Goal: Task Accomplishment & Management: Complete application form

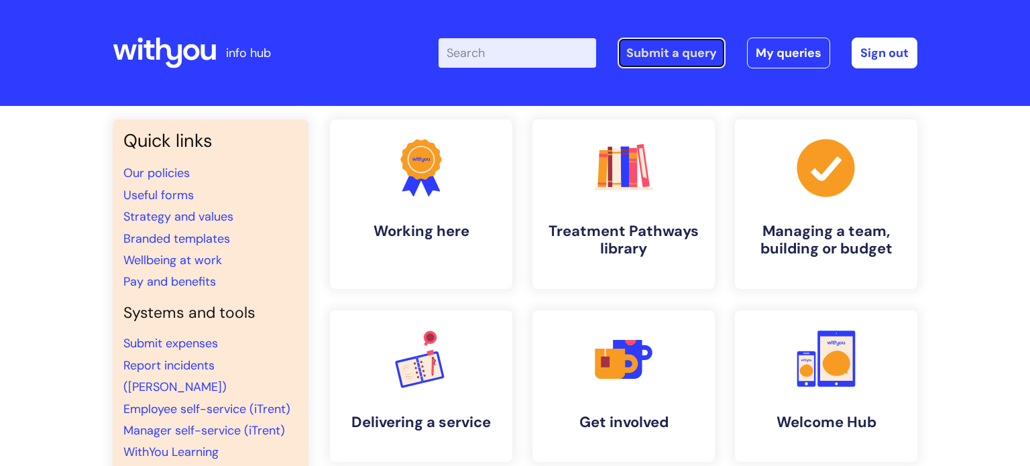
click at [663, 57] on link "Submit a query" at bounding box center [672, 53] width 108 height 31
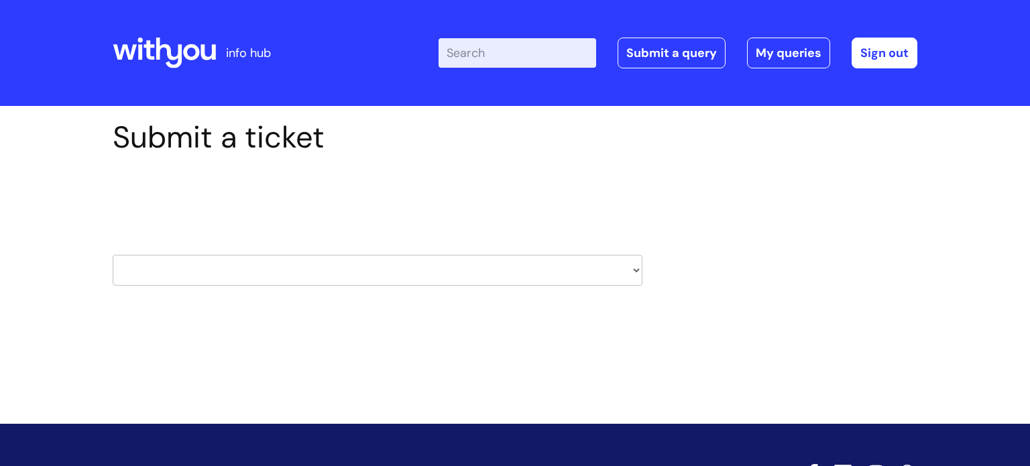
click at [614, 274] on select "HR / People IT and Support Clinical Drug Alerts Finance Accounts Data Support T…" at bounding box center [378, 270] width 530 height 31
select select "property_&_estates"
click at [113, 255] on select "HR / People IT and Support Clinical Drug Alerts Finance Accounts Data Support T…" at bounding box center [378, 270] width 530 height 31
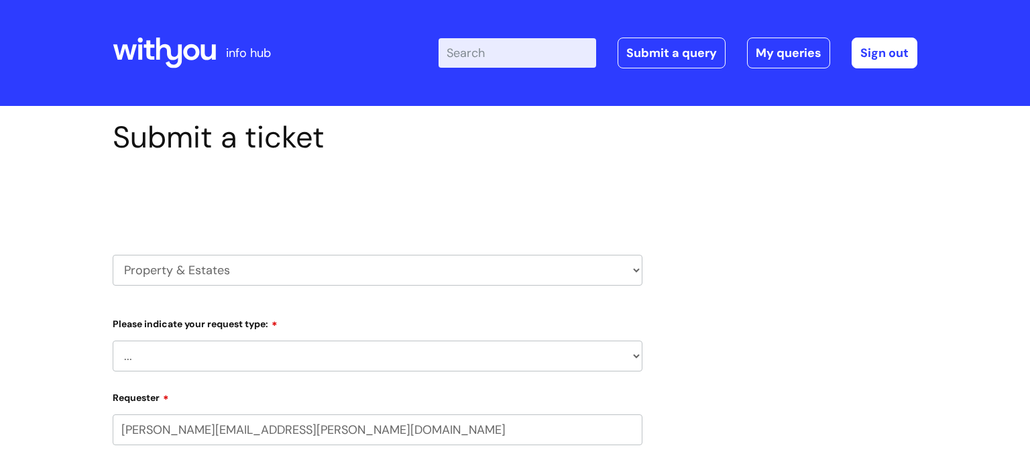
select select "80004286526"
click at [225, 368] on select "... Facilities Support Lease/ Tenancy Agreements Health & Safety and Environmen…" at bounding box center [378, 356] width 530 height 31
select select "Facilities Support"
click at [113, 341] on select "... Facilities Support Lease/ Tenancy Agreements Health & Safety and Environmen…" at bounding box center [378, 356] width 530 height 31
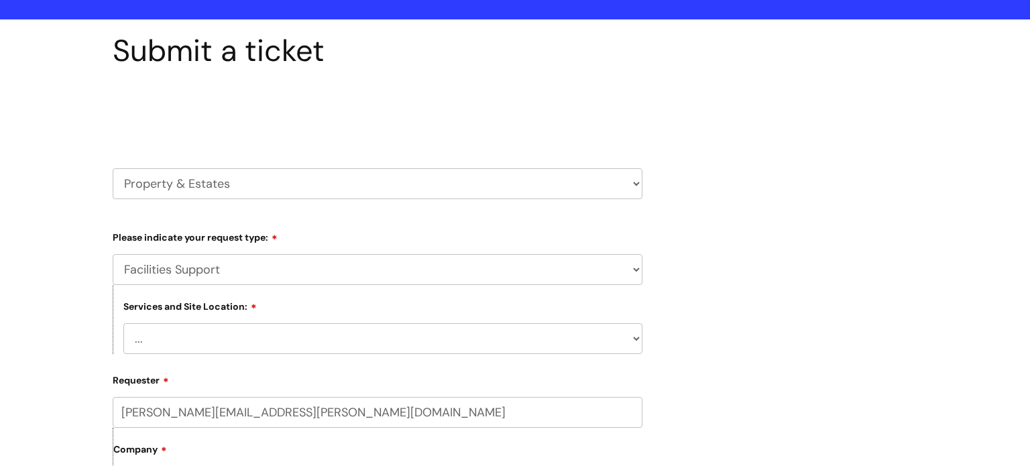
scroll to position [89, 0]
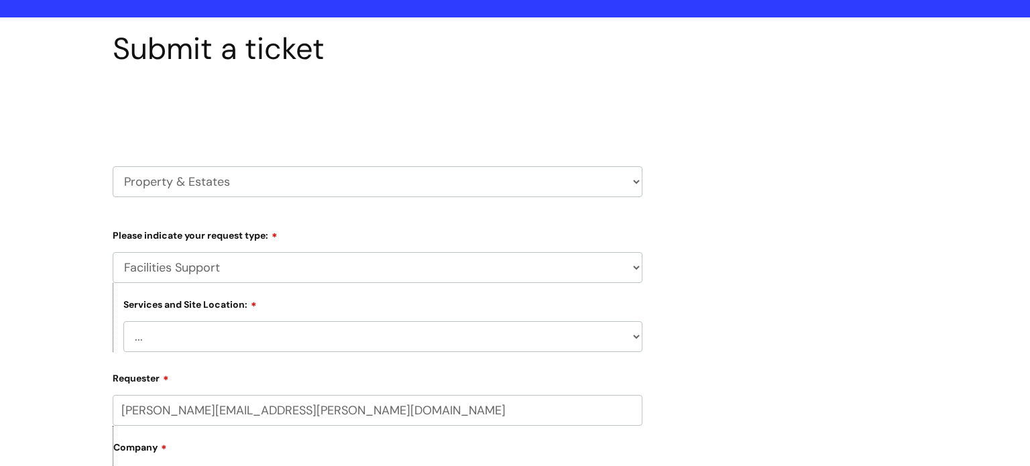
click at [200, 339] on select "... Cleethorpes Darlington Tubwell Darlington Coniscliffe Grimsby Preston Redca…" at bounding box center [382, 336] width 519 height 31
select select "Darlington Tubwell"
click at [123, 321] on select "... Cleethorpes Darlington Tubwell Darlington Coniscliffe Grimsby Preston Redca…" at bounding box center [382, 336] width 519 height 31
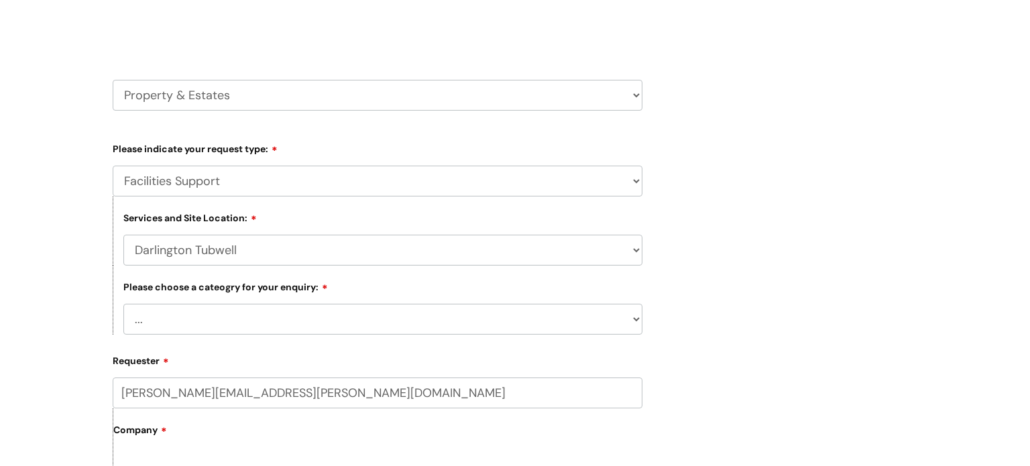
scroll to position [287, 0]
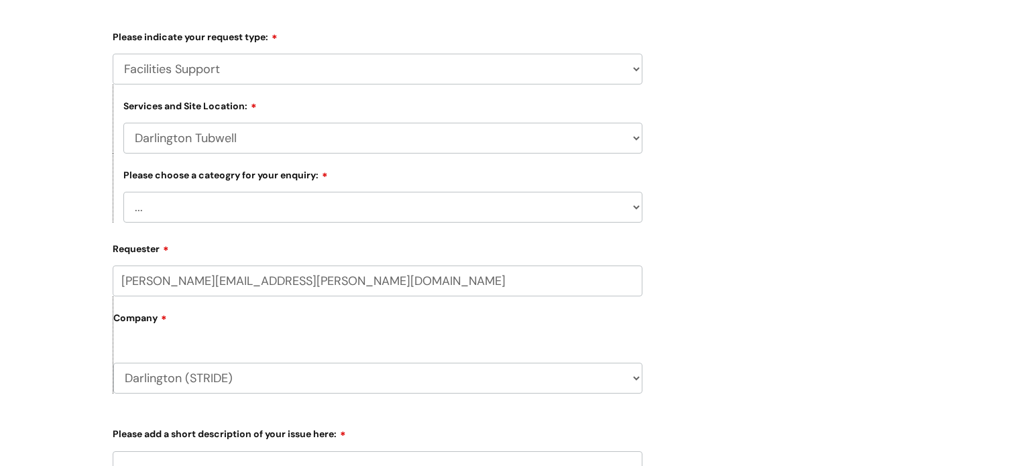
click at [261, 206] on select "... Electrical and Lighting Plumbing and Drainage Heating and Cooling Fixtures,…" at bounding box center [382, 207] width 519 height 31
select select "Electrical and Lighting"
click at [123, 192] on select "... Electrical and Lighting Plumbing and Drainage Heating and Cooling Fixtures,…" at bounding box center [382, 207] width 519 height 31
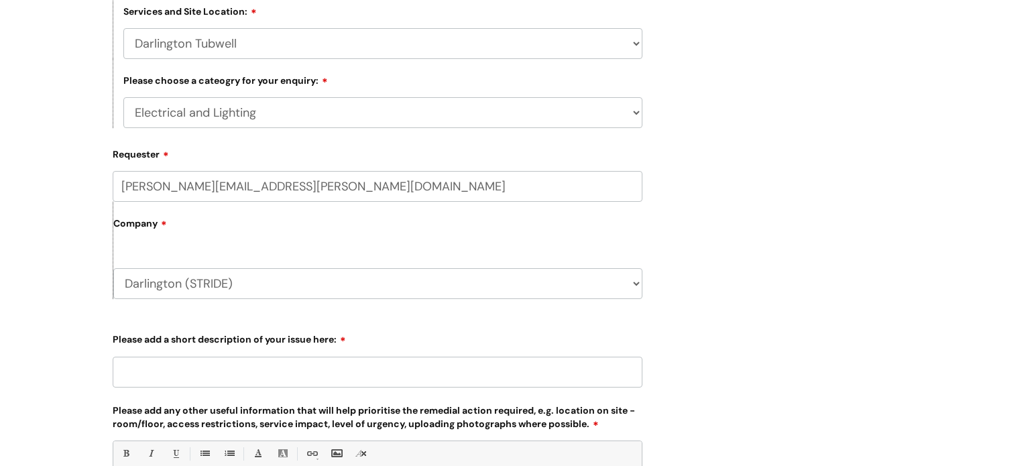
scroll to position [436, 0]
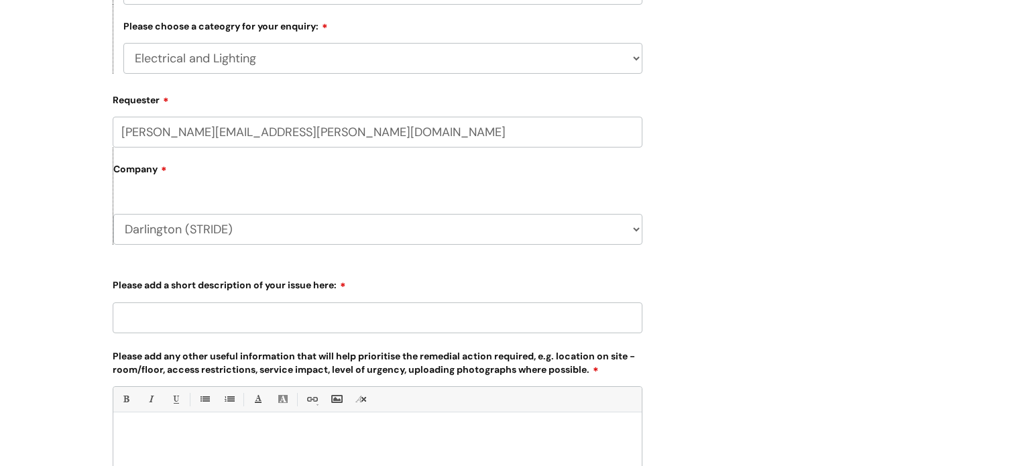
click at [244, 317] on input "Please add a short description of your issue here:" at bounding box center [378, 317] width 530 height 31
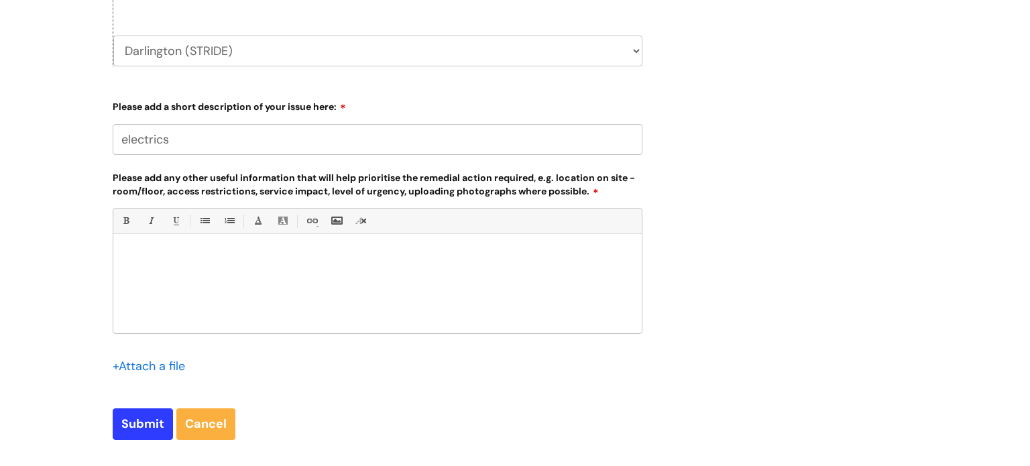
scroll to position [675, 0]
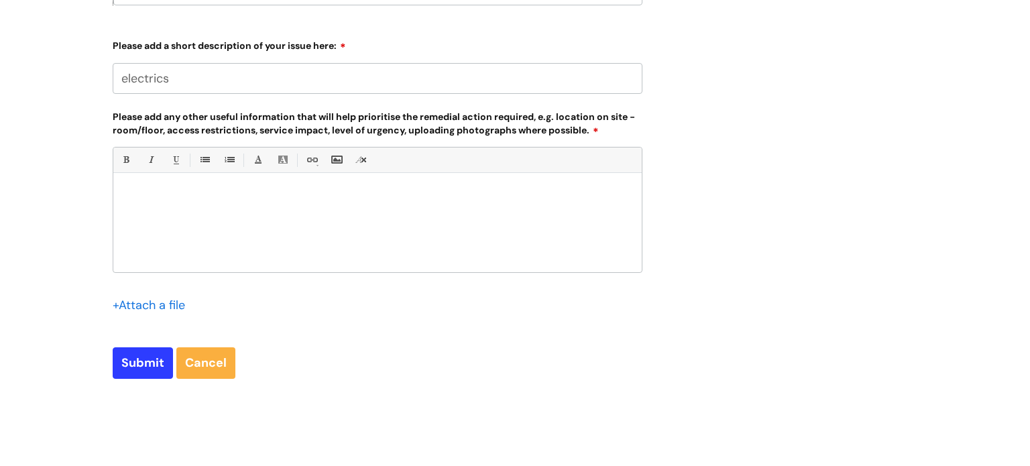
type input "electrics"
click at [240, 234] on div at bounding box center [377, 226] width 529 height 93
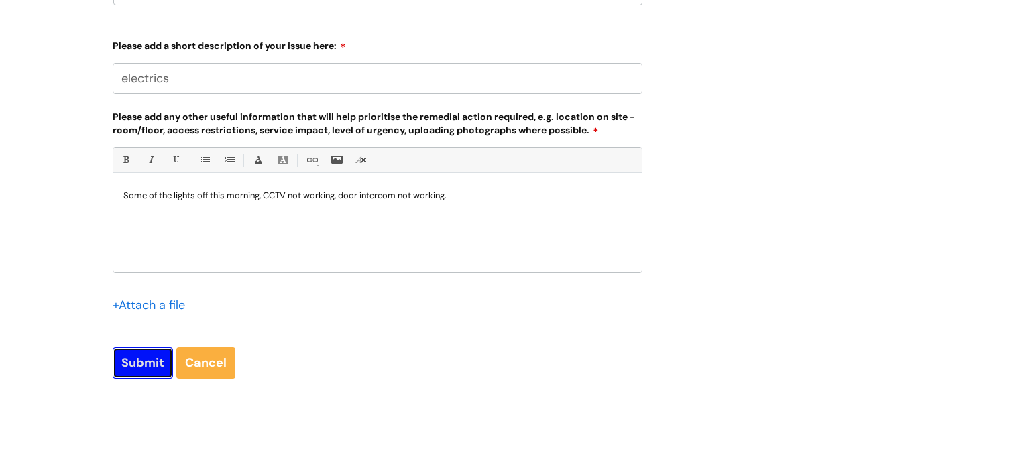
click at [133, 360] on input "Submit" at bounding box center [143, 362] width 60 height 31
type input "Please Wait..."
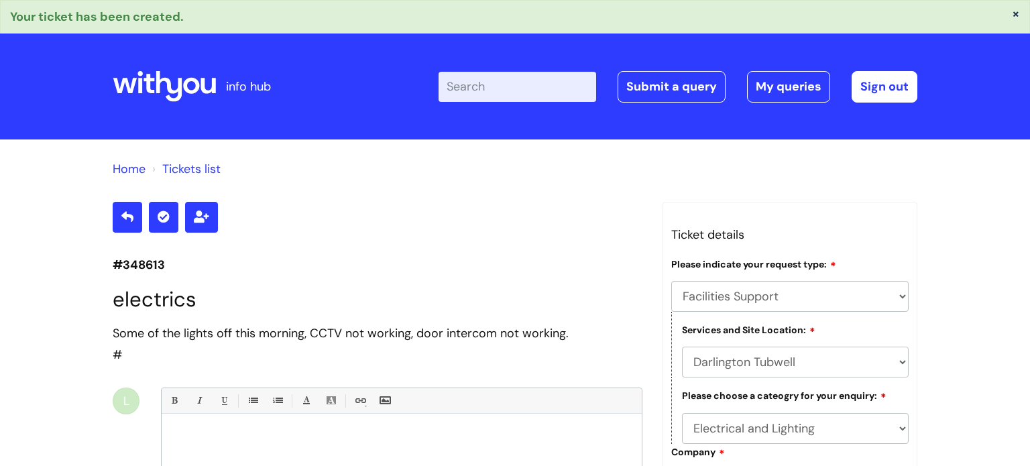
select select "Facilities Support"
select select "Darlington Tubwell"
select select "Electrical and Lighting"
